Goal: Complete application form: Complete application form

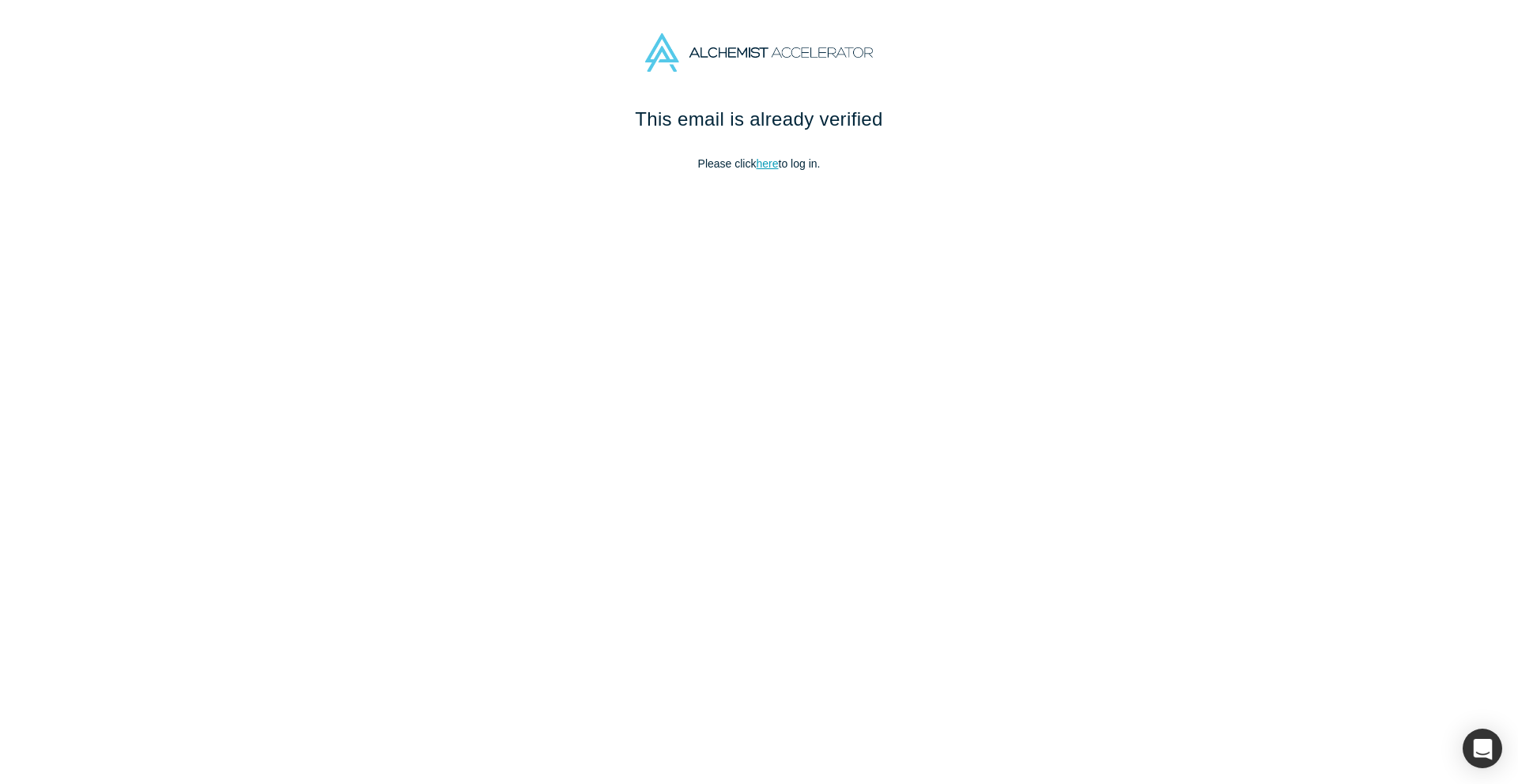
click at [766, 165] on link "here" at bounding box center [767, 164] width 22 height 13
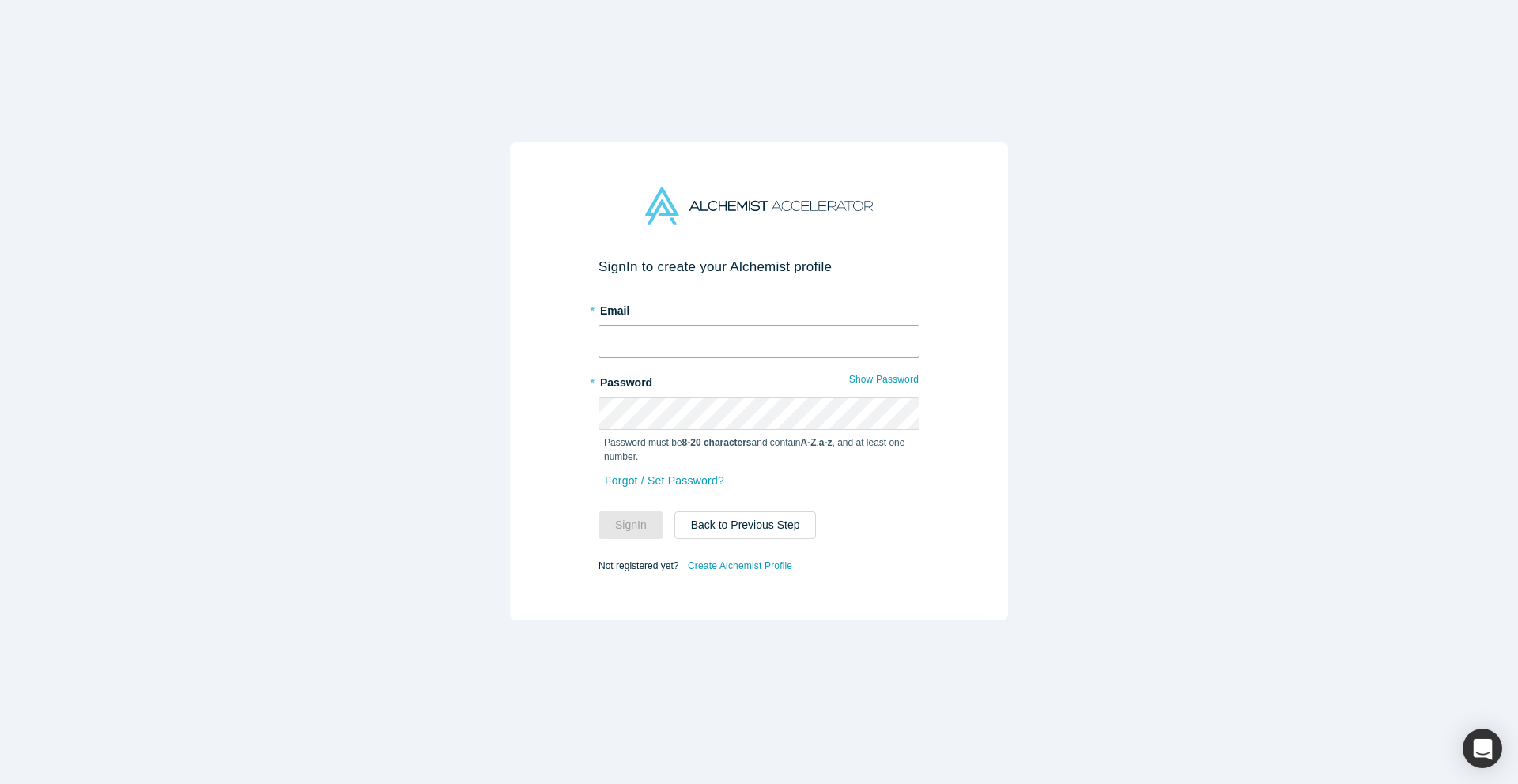
click at [664, 346] on input "text" at bounding box center [759, 342] width 321 height 34
type input "pruthvi.iub@gmail.com"
click at [618, 523] on button "Sign In" at bounding box center [631, 525] width 65 height 28
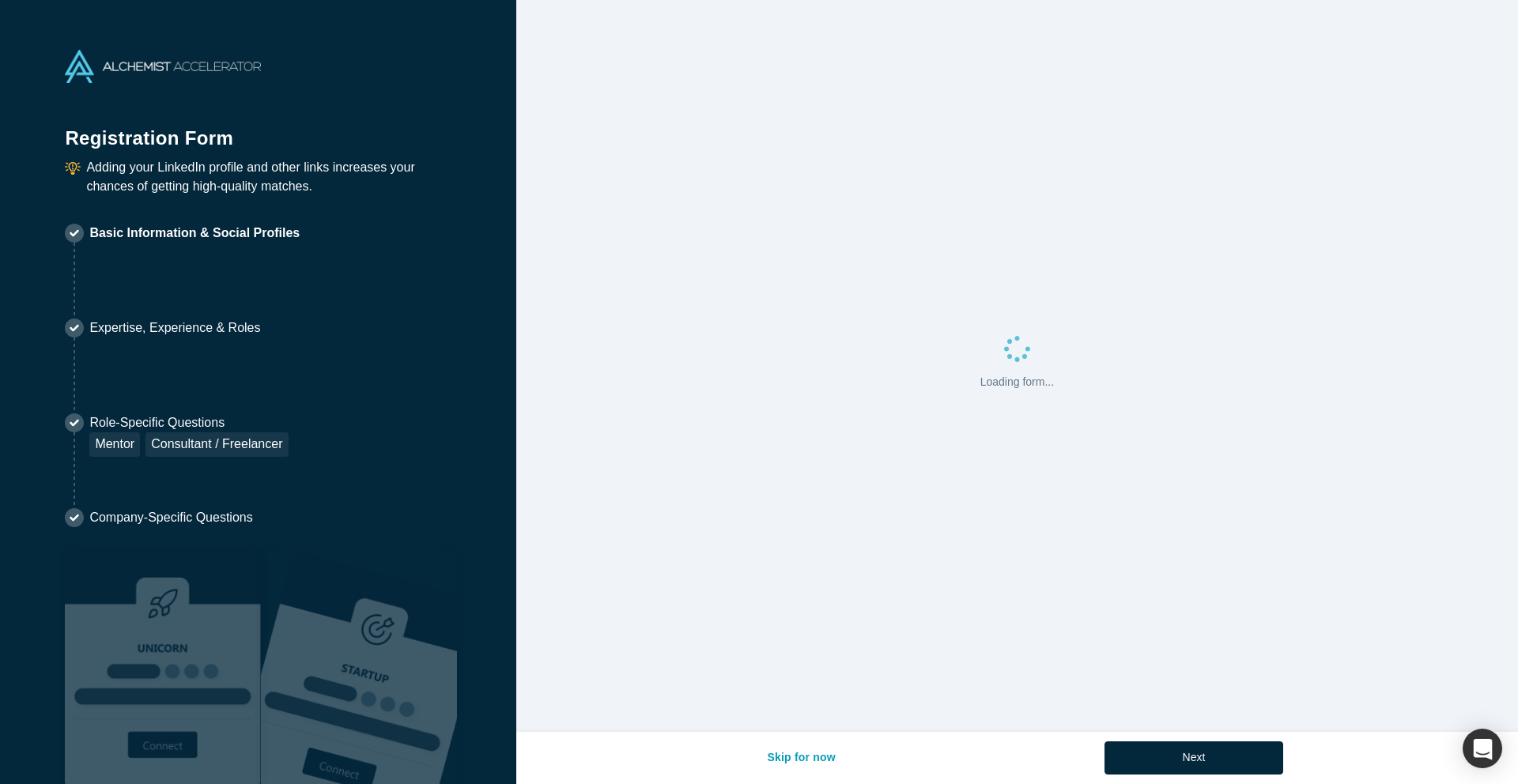
select select "US"
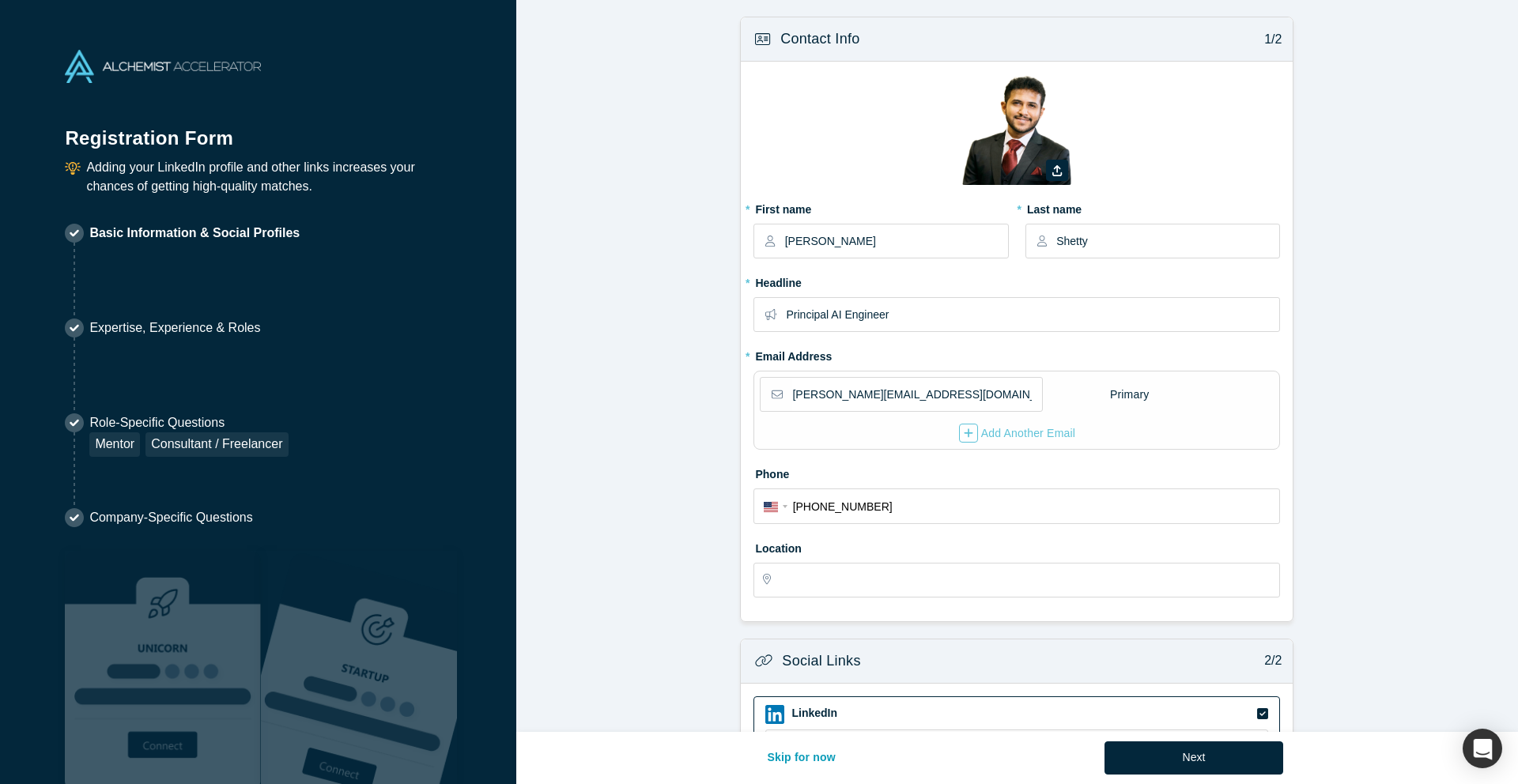
type input "San Francisco, CA, USA"
